Goal: Information Seeking & Learning: Learn about a topic

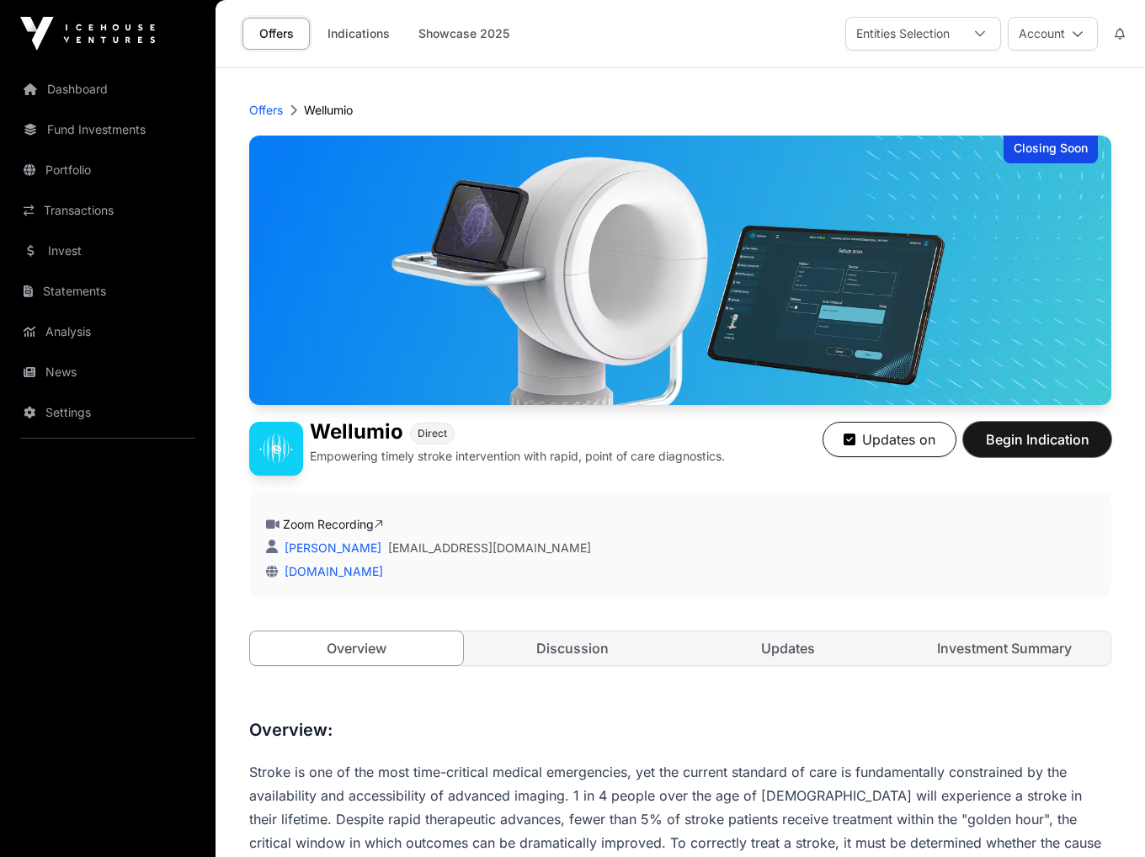
click at [1015, 436] on span "Begin Indication" at bounding box center [1037, 439] width 106 height 20
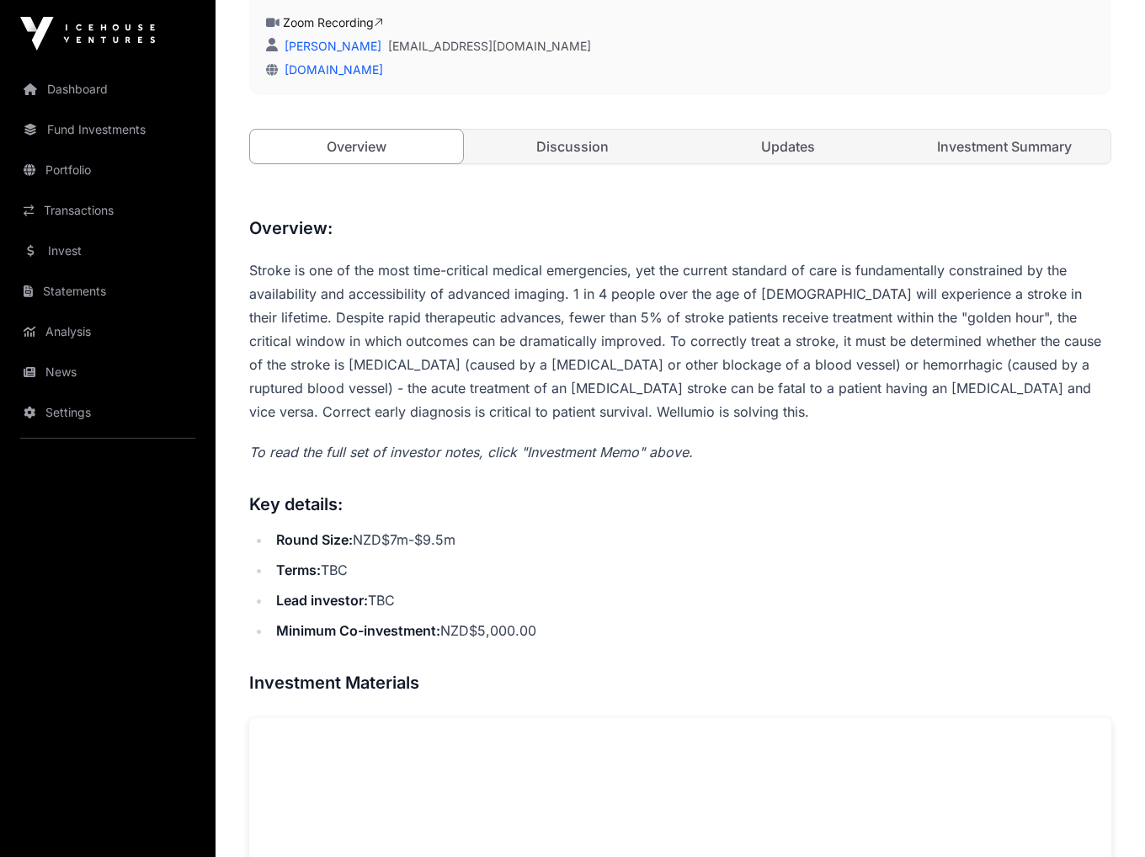
scroll to position [505, 0]
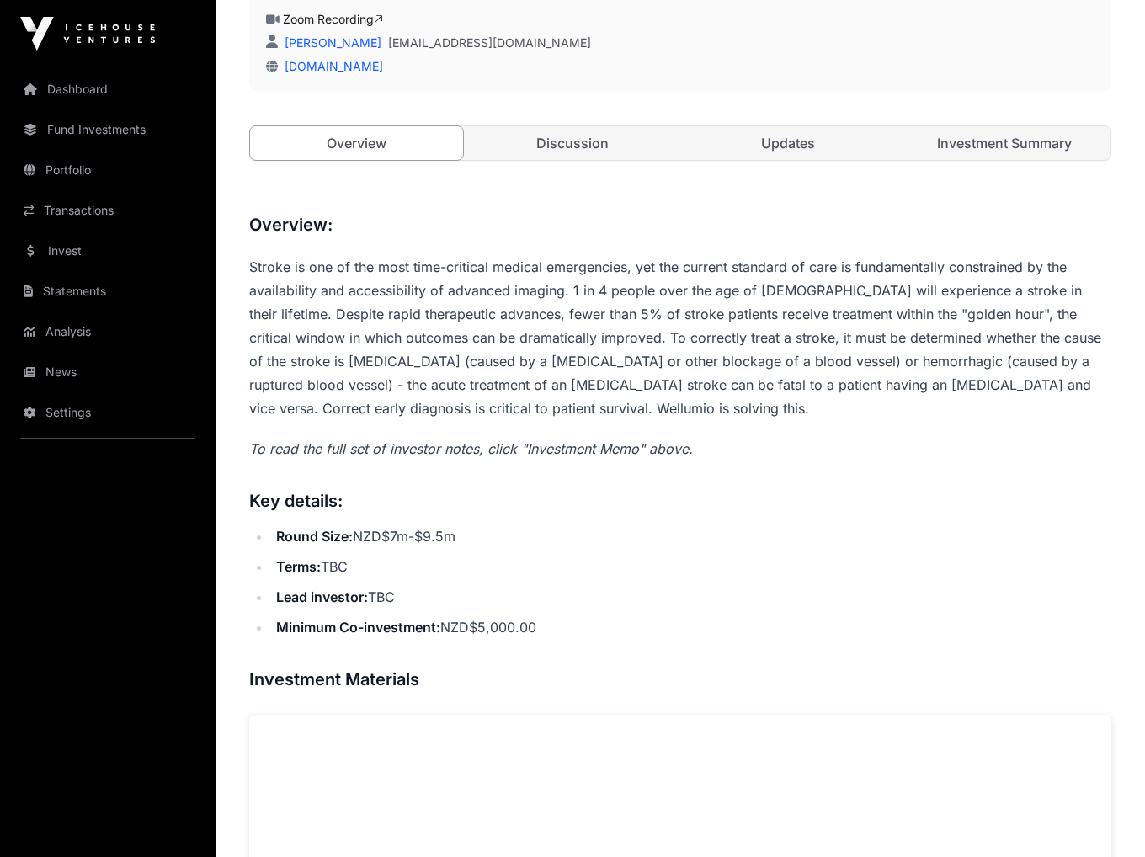
click at [1017, 149] on link "Investment Summary" at bounding box center [1004, 143] width 213 height 34
